Goal: Task Accomplishment & Management: Manage account settings

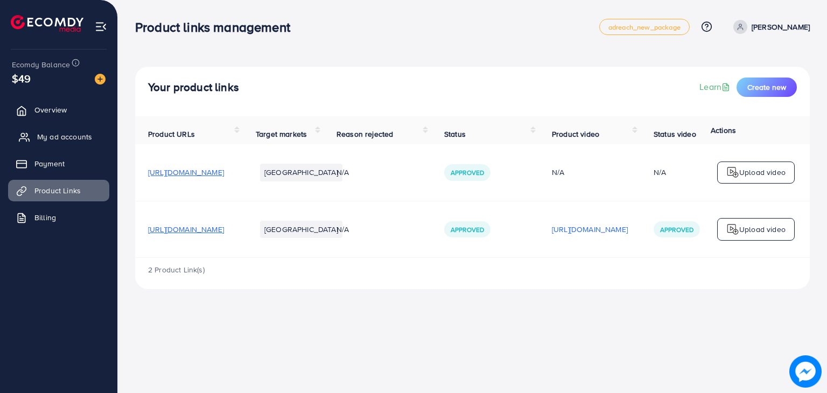
click at [86, 138] on span "My ad accounts" at bounding box center [64, 136] width 55 height 11
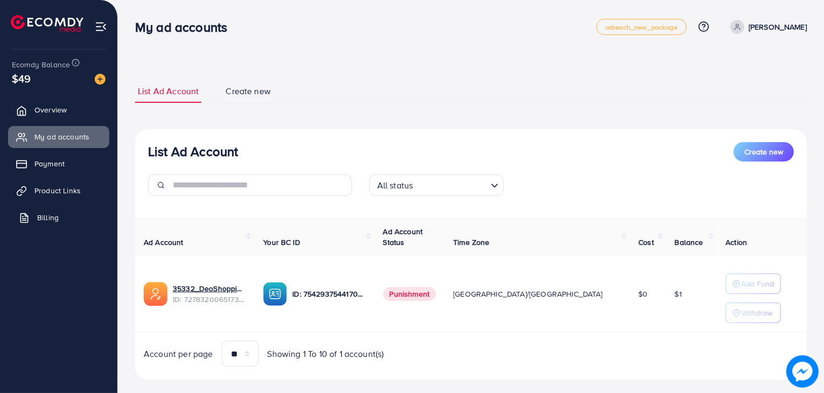
click at [47, 217] on span "Billing" at bounding box center [48, 217] width 22 height 11
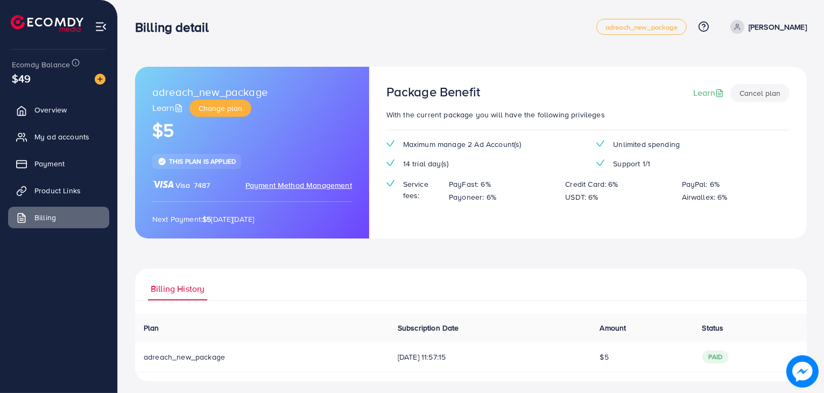
click at [276, 184] on span "Payment Method Management" at bounding box center [298, 185] width 107 height 11
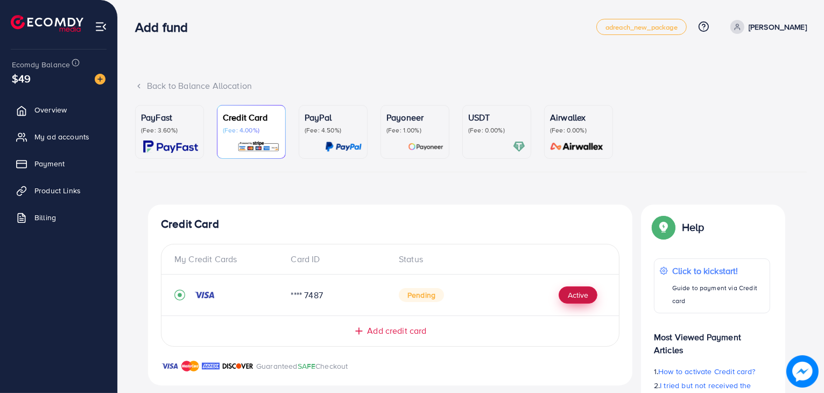
click at [575, 295] on button "Active" at bounding box center [578, 294] width 39 height 17
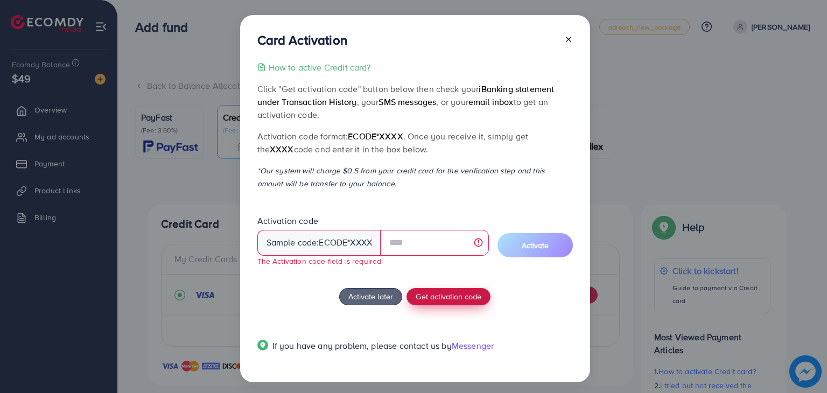
click at [466, 292] on span "Get activation code" at bounding box center [448, 296] width 66 height 11
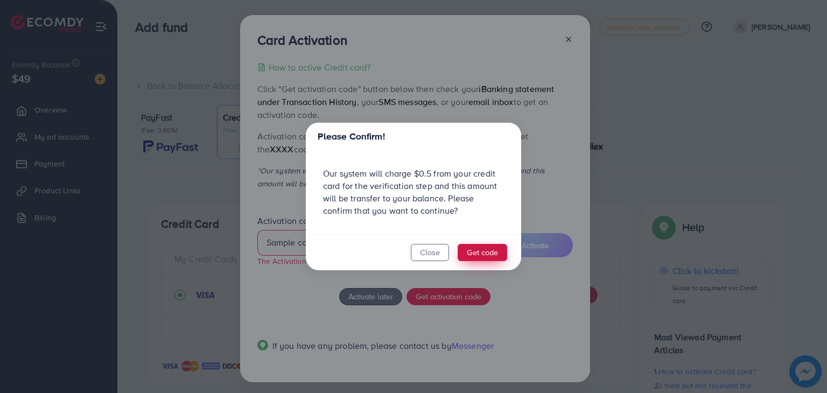
click at [472, 250] on button "Get code" at bounding box center [482, 252] width 50 height 17
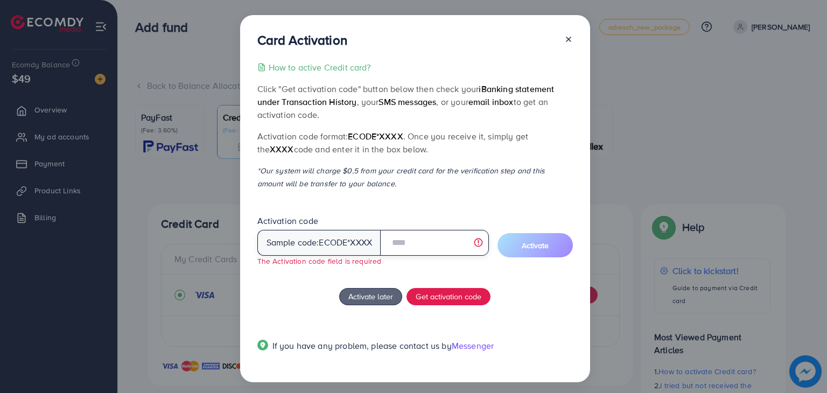
click at [435, 239] on input "text" at bounding box center [434, 243] width 108 height 26
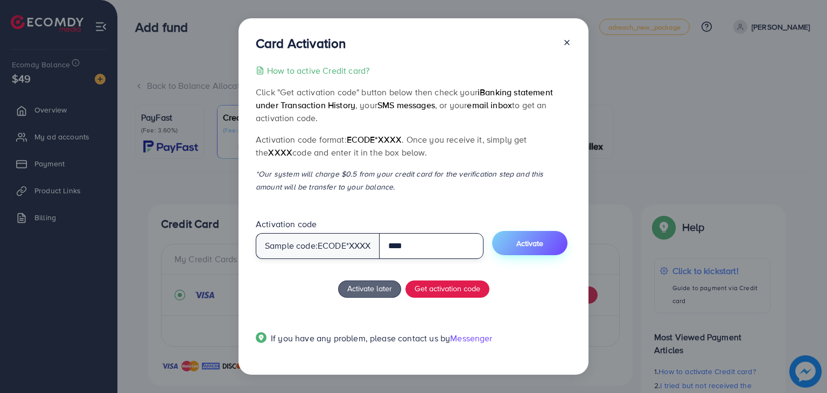
type input "****"
click at [520, 248] on button "Activate" at bounding box center [529, 243] width 75 height 24
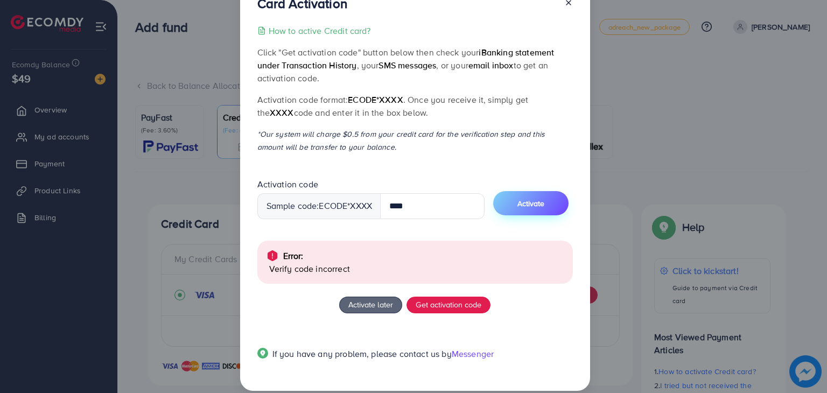
scroll to position [50, 0]
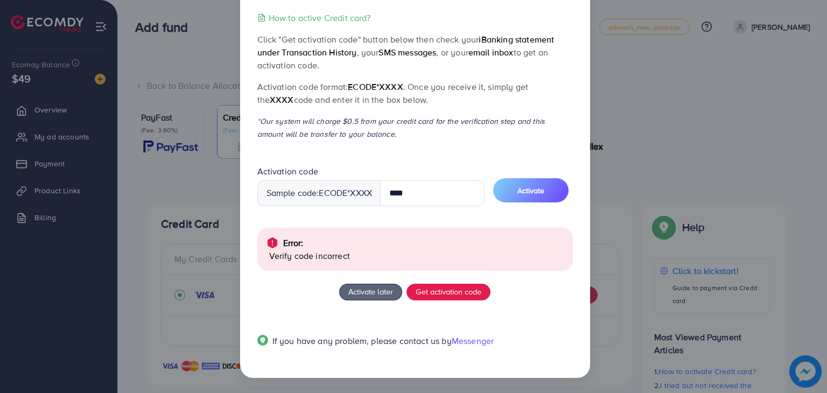
click at [590, 249] on div "Card Activation How to active Credit card? Click "Get activation code" button b…" at bounding box center [413, 196] width 827 height 393
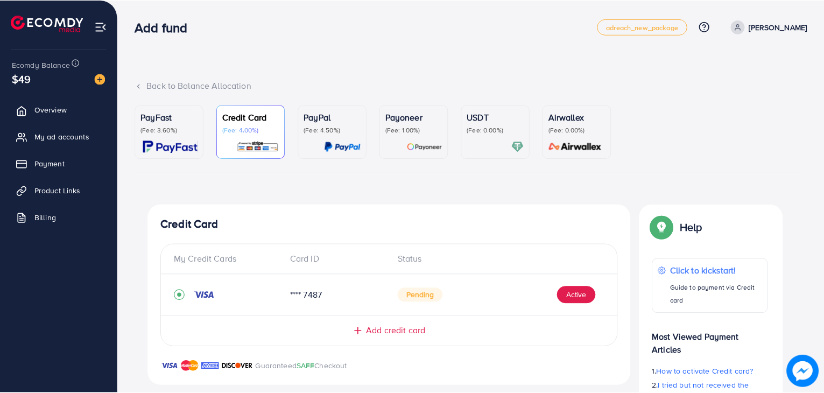
scroll to position [0, 0]
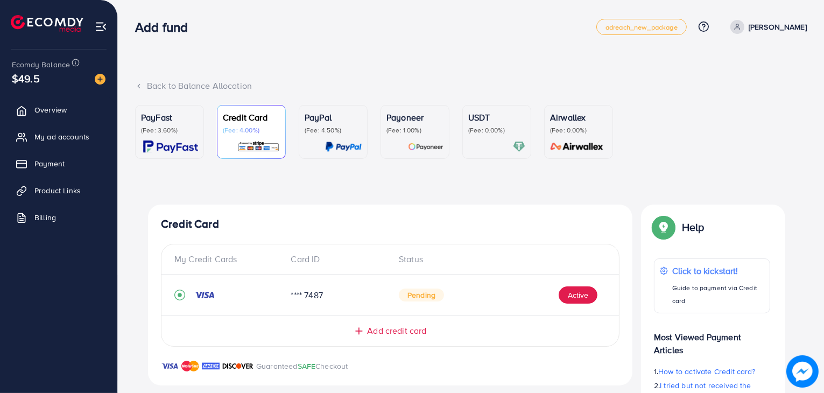
scroll to position [84, 0]
